Goal: Task Accomplishment & Management: Manage account settings

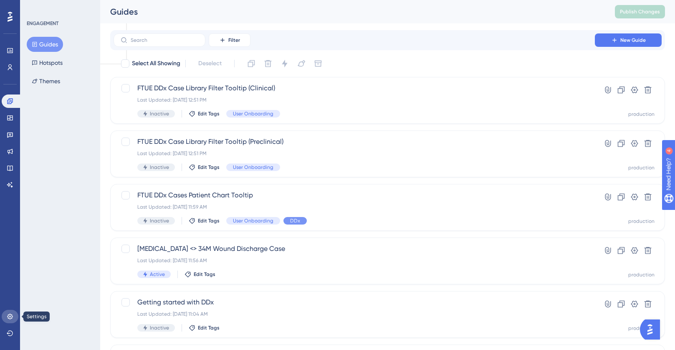
click at [8, 318] on icon at bounding box center [9, 315] width 5 height 5
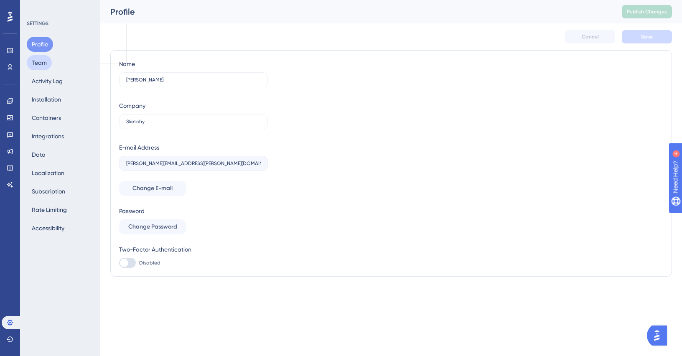
click at [38, 66] on button "Team" at bounding box center [39, 62] width 25 height 15
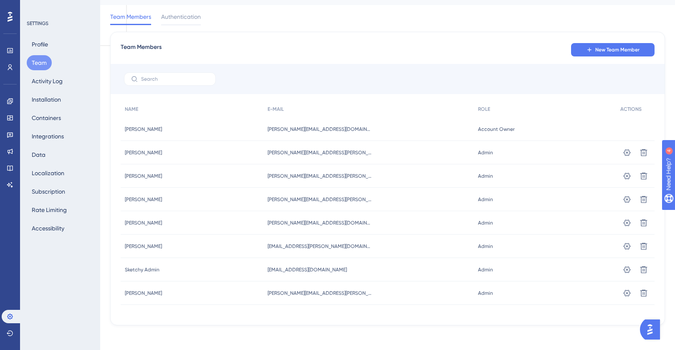
scroll to position [20, 0]
click at [603, 54] on button "New Team Member" at bounding box center [613, 48] width 84 height 13
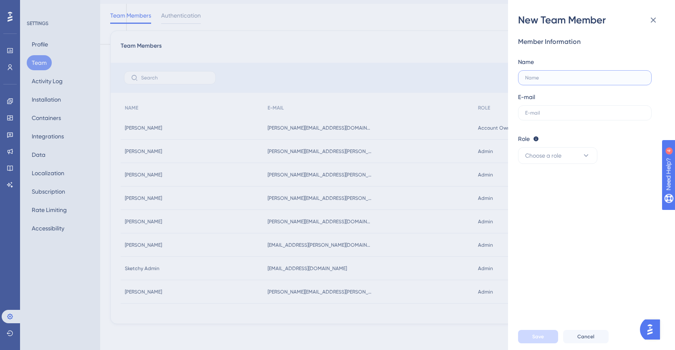
click at [592, 79] on input "text" at bounding box center [584, 78] width 119 height 6
type input "[PERSON_NAME]"
click at [580, 108] on label at bounding box center [585, 112] width 134 height 15
click at [580, 110] on input "text" at bounding box center [584, 113] width 119 height 6
paste input "[PERSON_NAME][EMAIL_ADDRESS][PERSON_NAME][DOMAIN_NAME]"
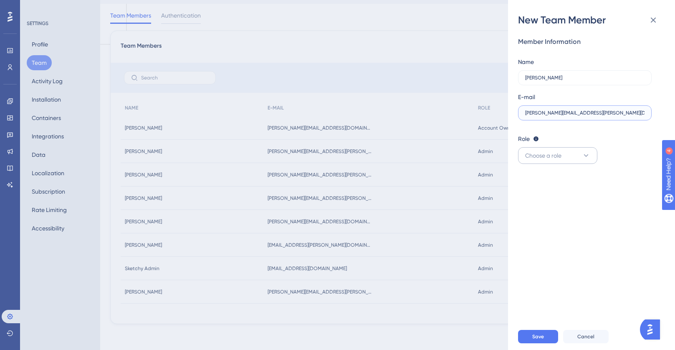
type input "[PERSON_NAME][EMAIL_ADDRESS][PERSON_NAME][DOMAIN_NAME]"
click at [546, 152] on span "Choose a role" at bounding box center [543, 155] width 36 height 10
click at [557, 198] on div "Publisher Publisher" at bounding box center [557, 197] width 55 height 17
click at [563, 150] on button "Publisher" at bounding box center [557, 155] width 79 height 17
click at [543, 182] on span "Admin" at bounding box center [538, 181] width 17 height 10
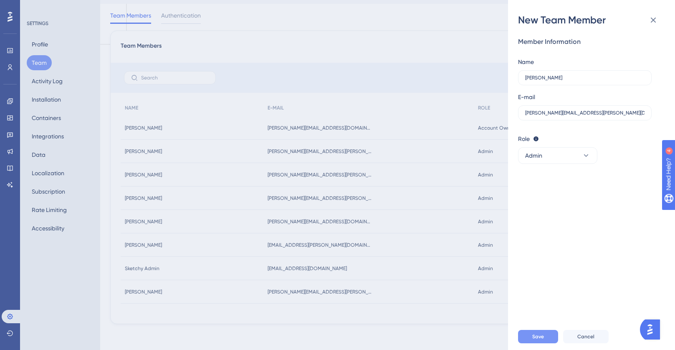
click at [546, 343] on button "Save" at bounding box center [538, 336] width 40 height 13
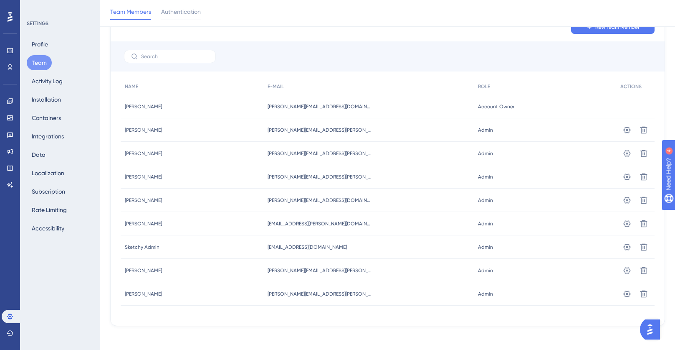
scroll to position [46, 0]
